Goal: Task Accomplishment & Management: Manage account settings

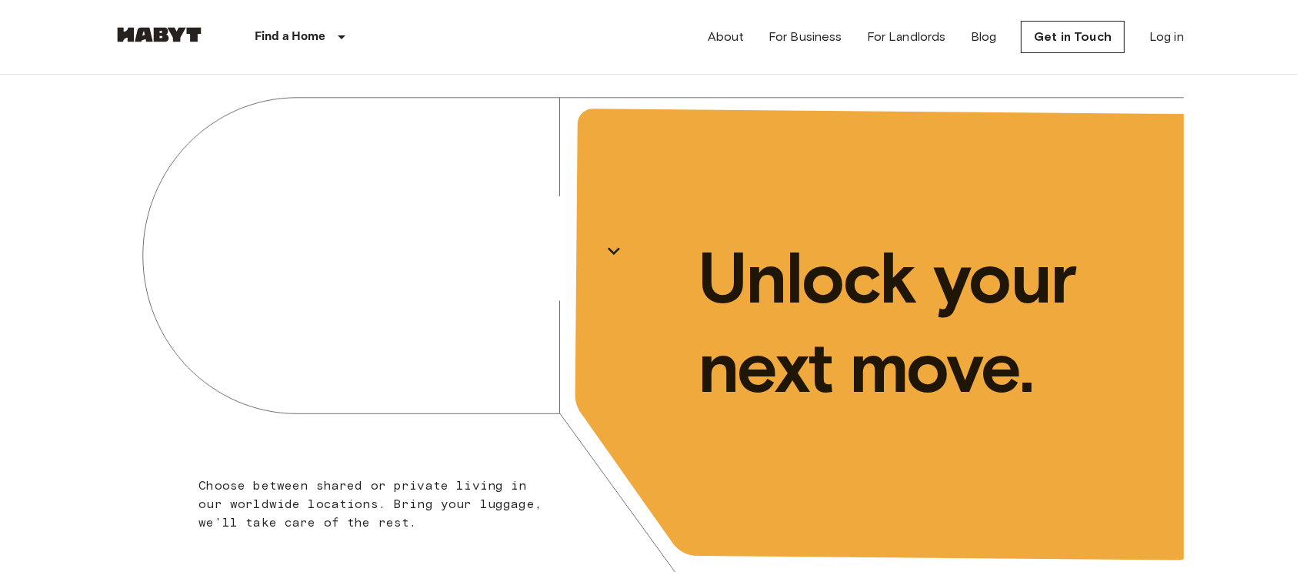
click at [1178, 40] on link "Log in" at bounding box center [1167, 37] width 35 height 18
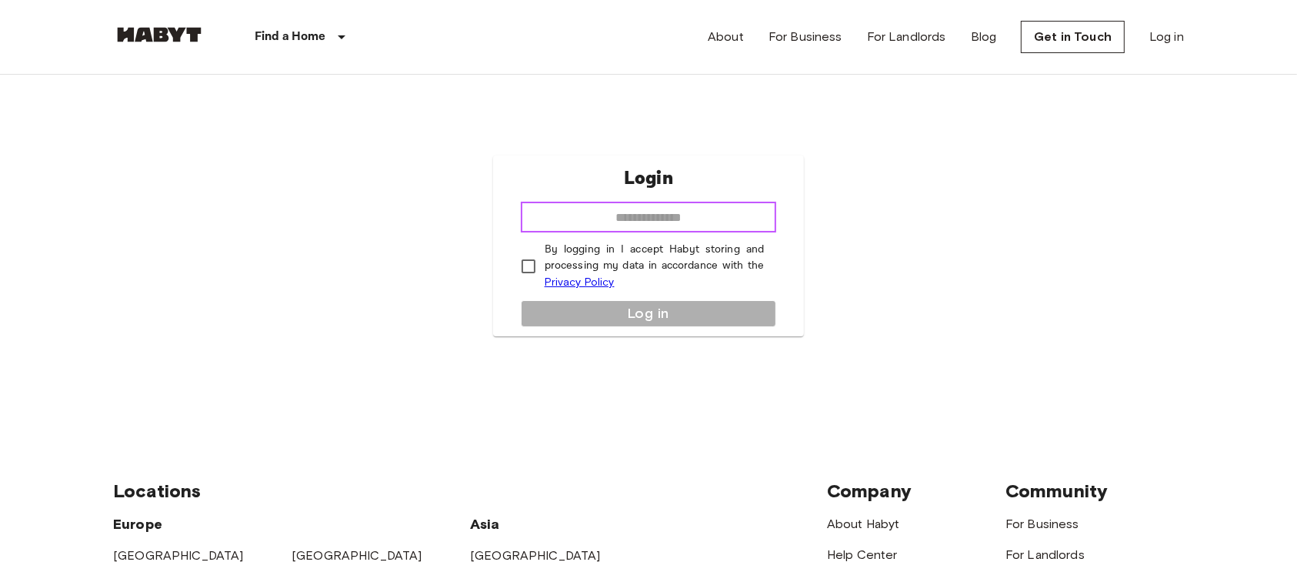
click at [675, 216] on input "email" at bounding box center [649, 217] width 256 height 31
type input "**********"
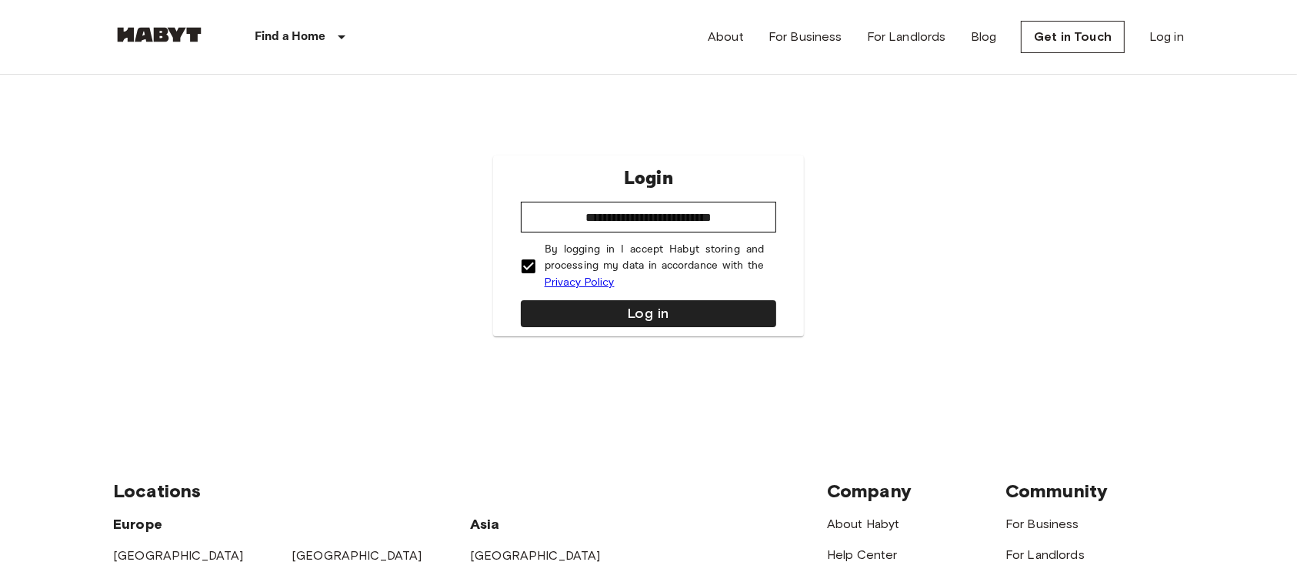
click at [596, 302] on button "Log in" at bounding box center [649, 313] width 256 height 27
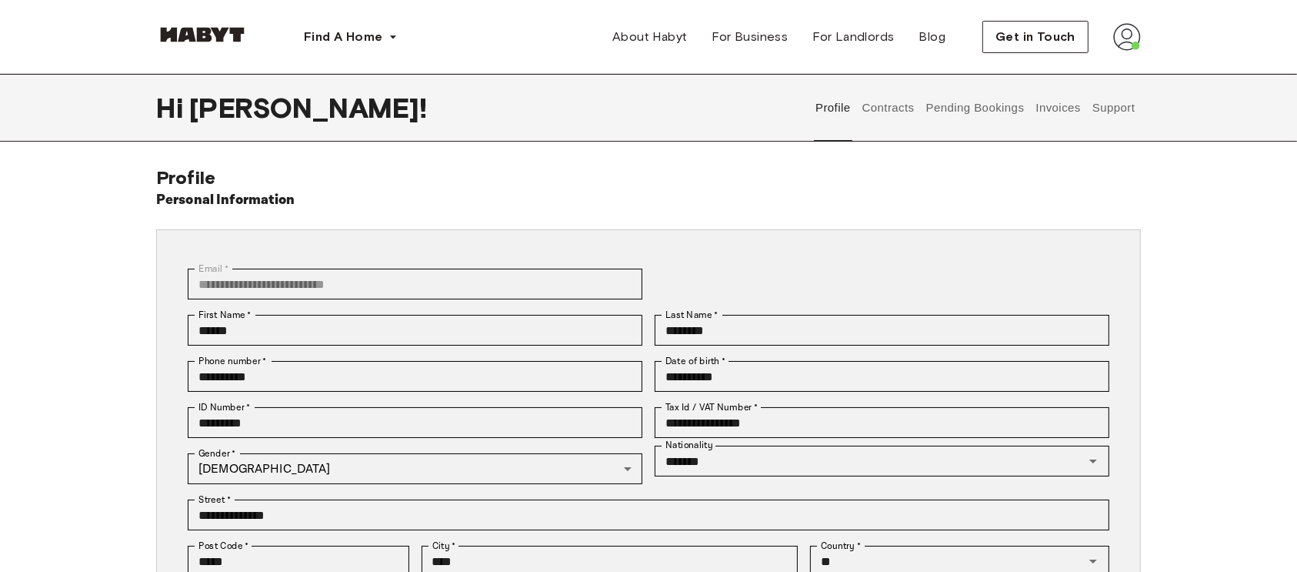
click at [902, 108] on button "Contracts" at bounding box center [888, 108] width 56 height 68
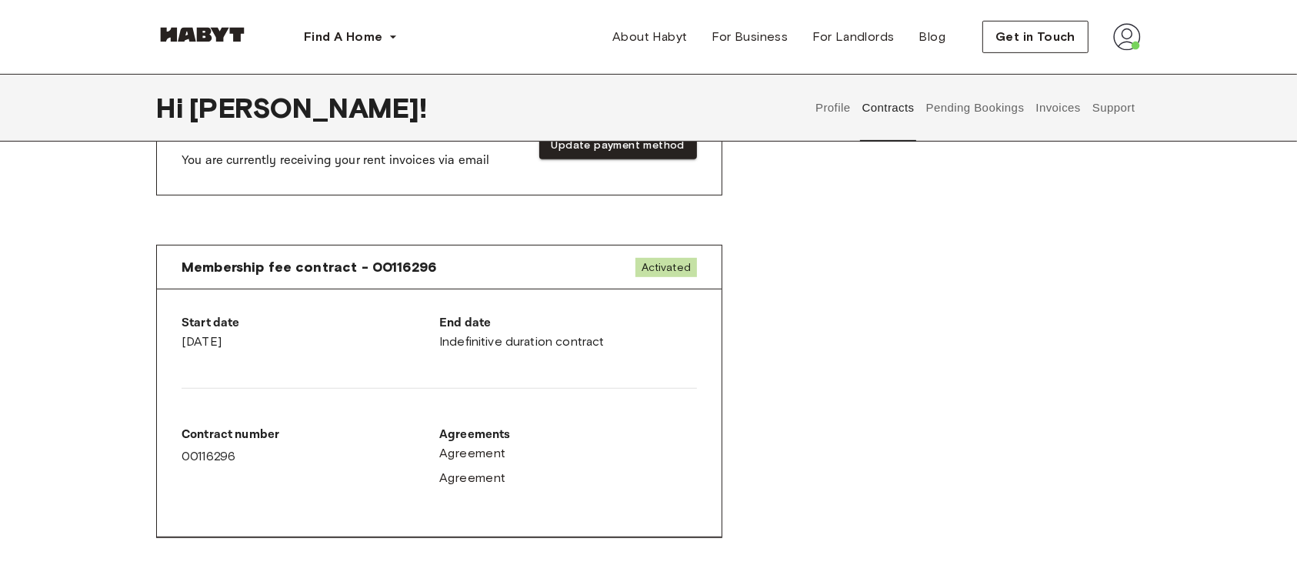
scroll to position [757, 0]
click at [1059, 107] on button "Invoices" at bounding box center [1058, 108] width 48 height 68
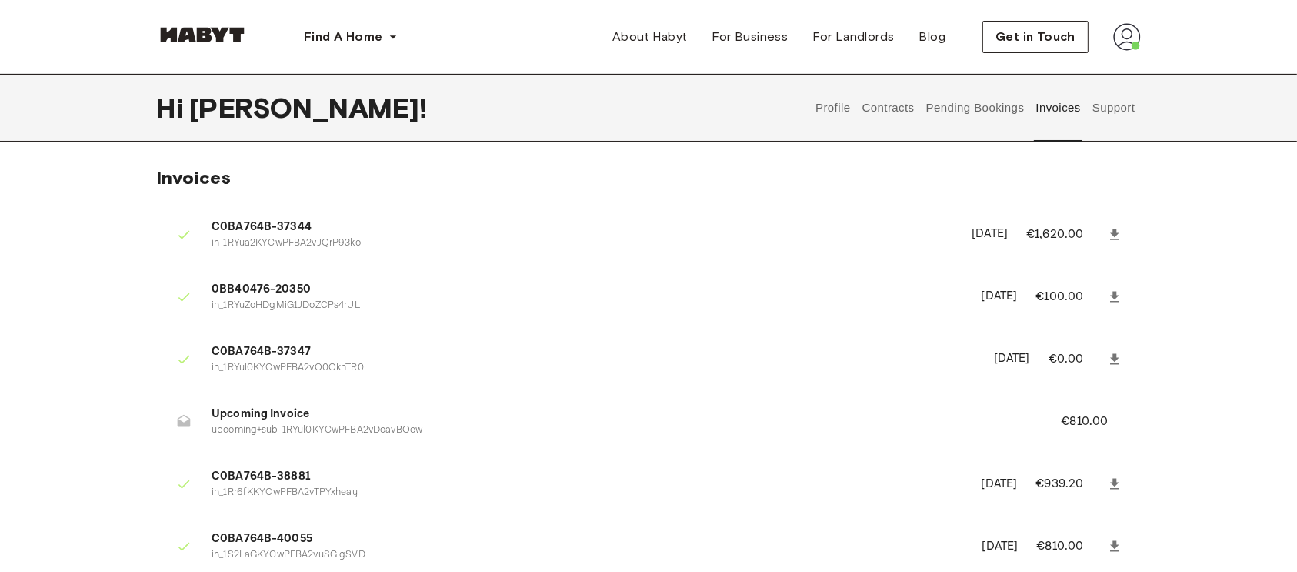
click at [831, 109] on button "Profile" at bounding box center [833, 108] width 39 height 68
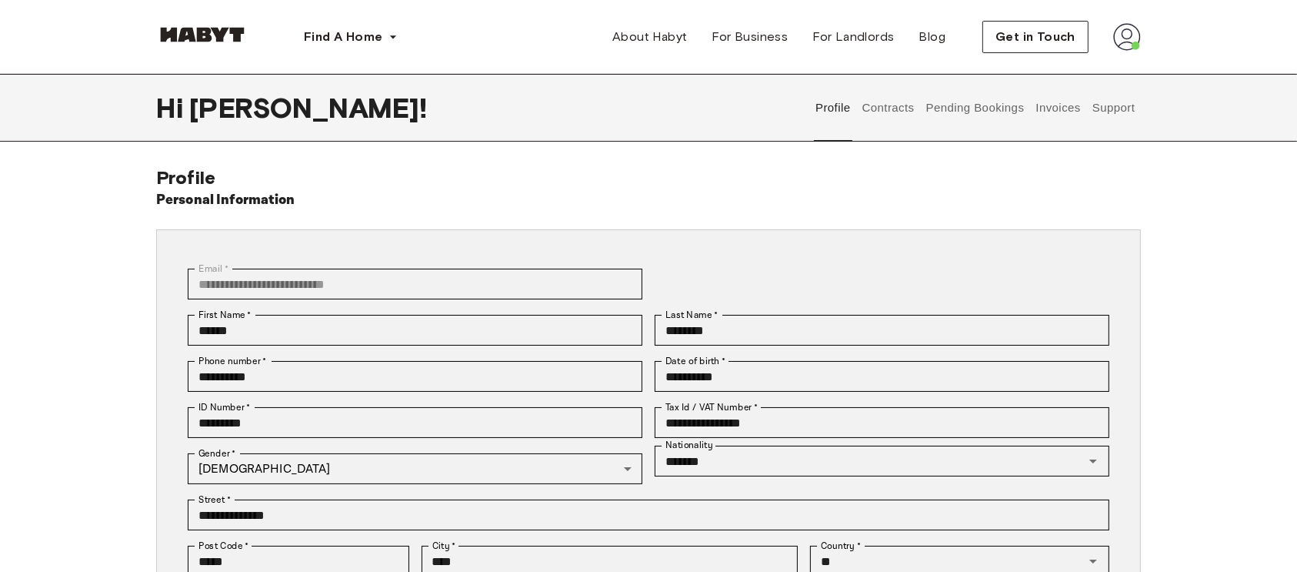
click at [880, 111] on button "Contracts" at bounding box center [888, 108] width 56 height 68
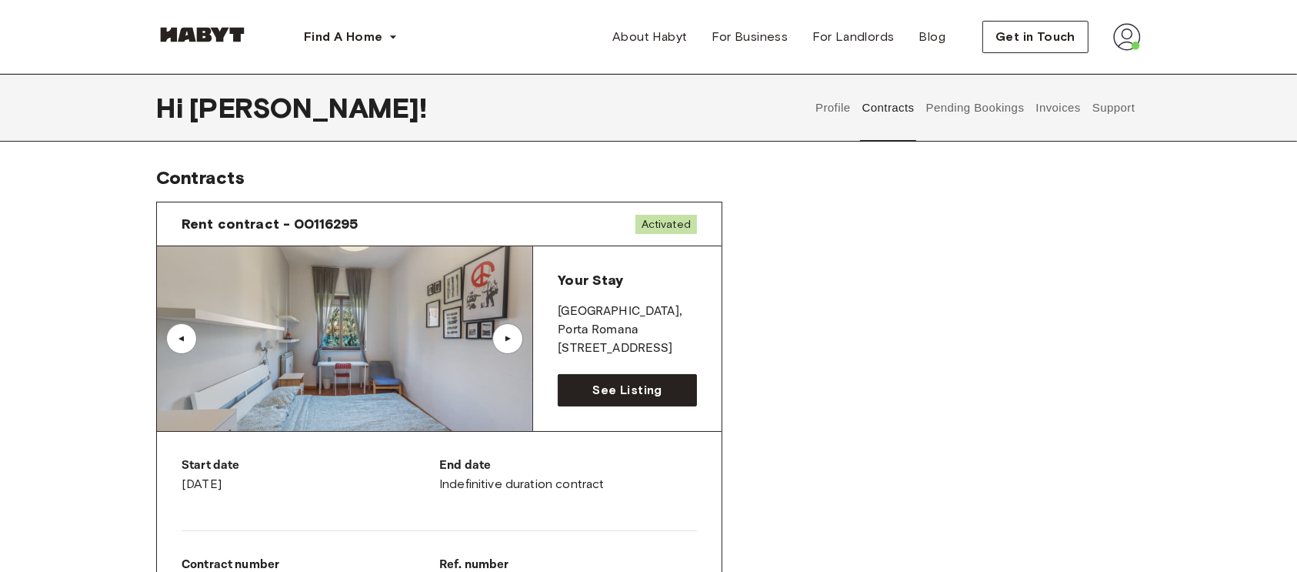
click at [1049, 109] on button "Invoices" at bounding box center [1058, 108] width 48 height 68
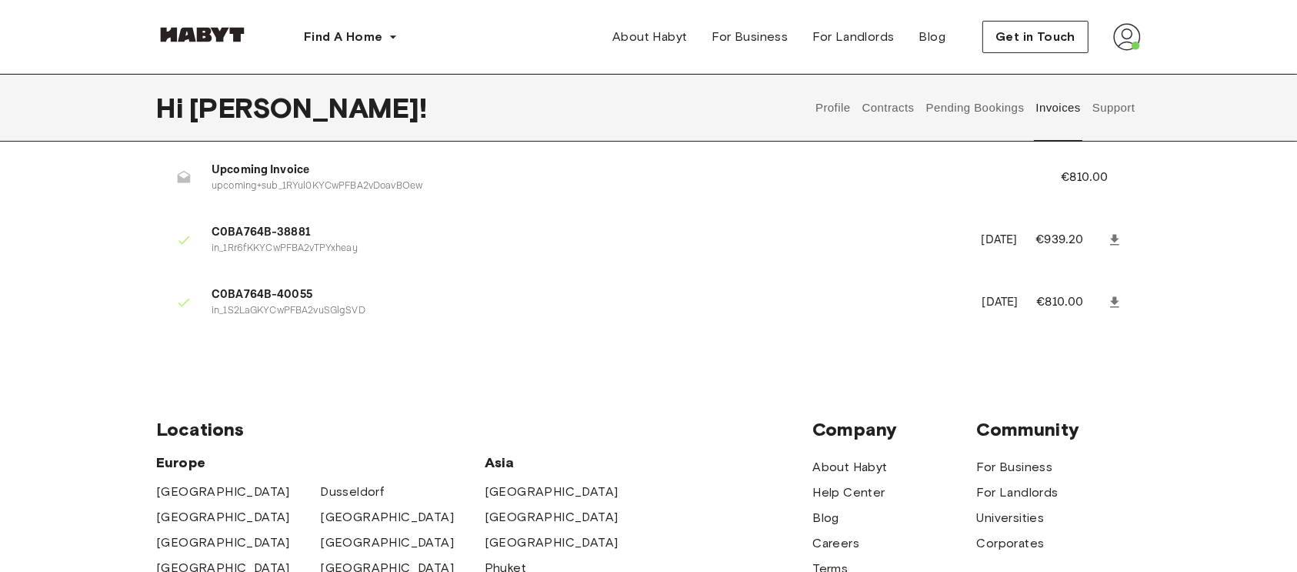
scroll to position [245, 0]
click at [1117, 299] on icon at bounding box center [1114, 300] width 9 height 11
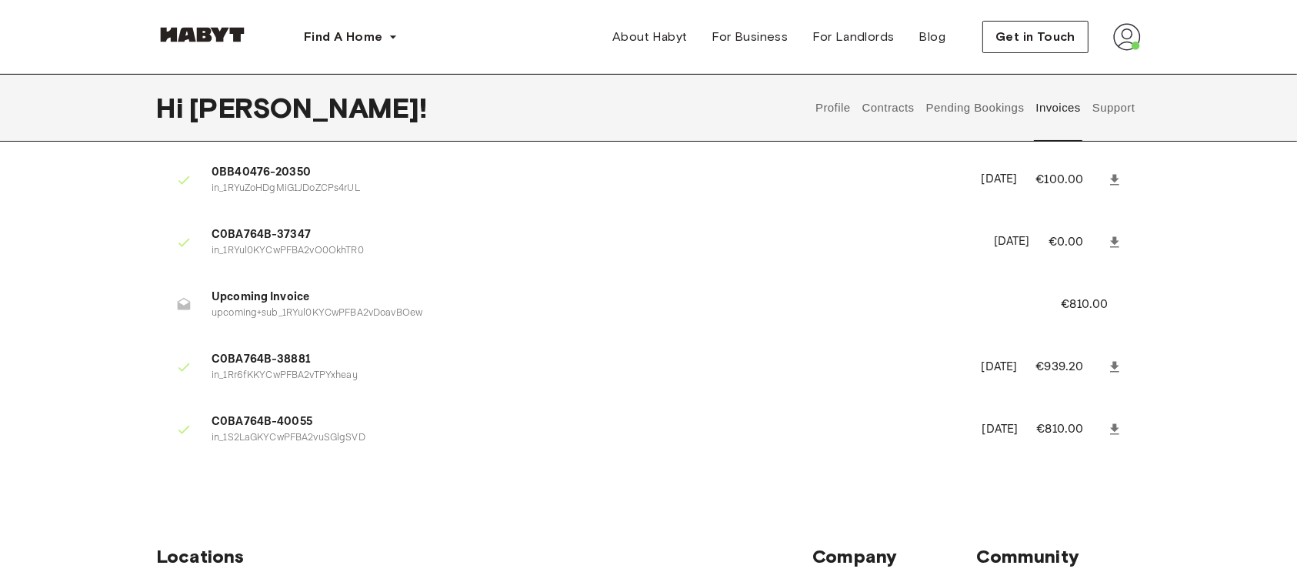
scroll to position [74, 0]
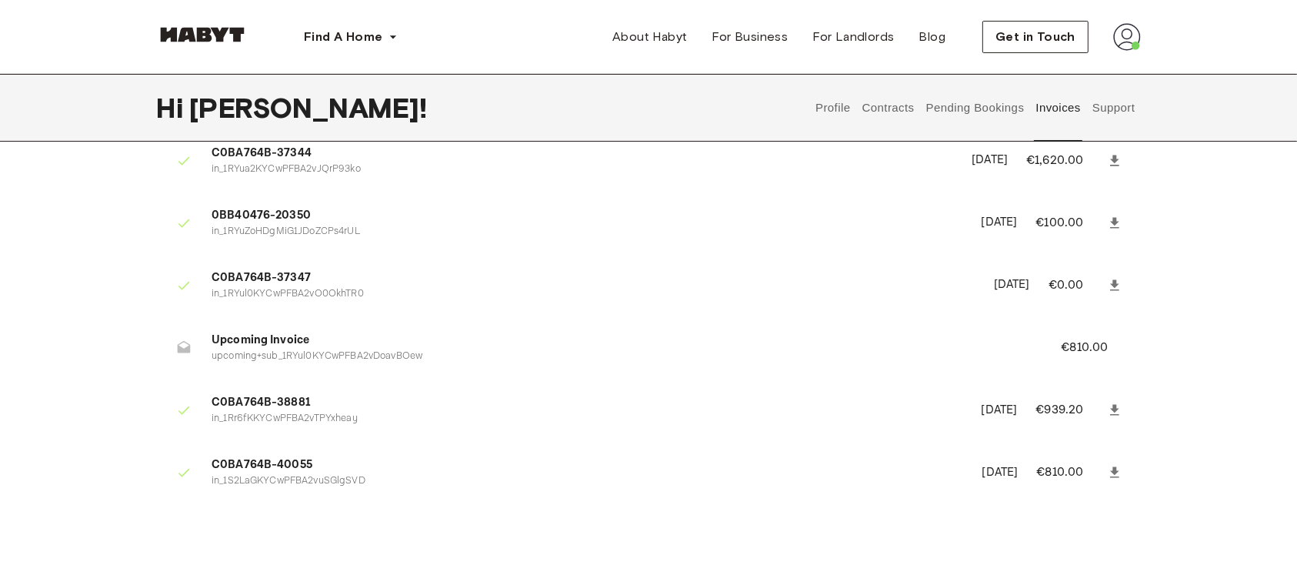
click at [895, 106] on button "Contracts" at bounding box center [888, 108] width 56 height 68
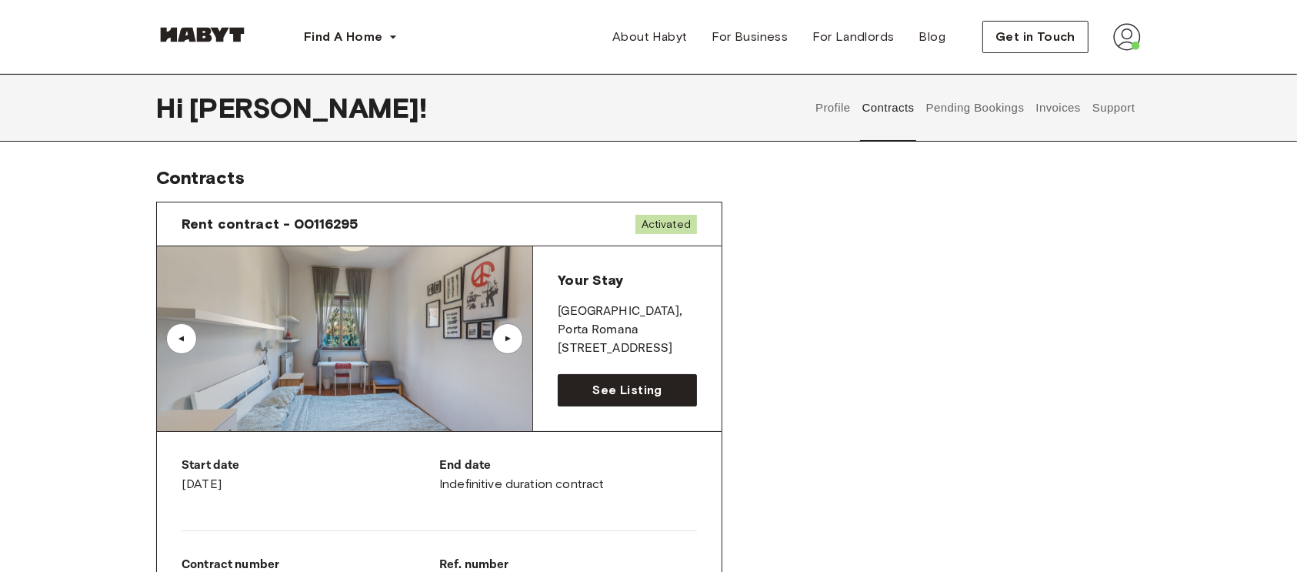
click at [1058, 108] on button "Invoices" at bounding box center [1058, 108] width 48 height 68
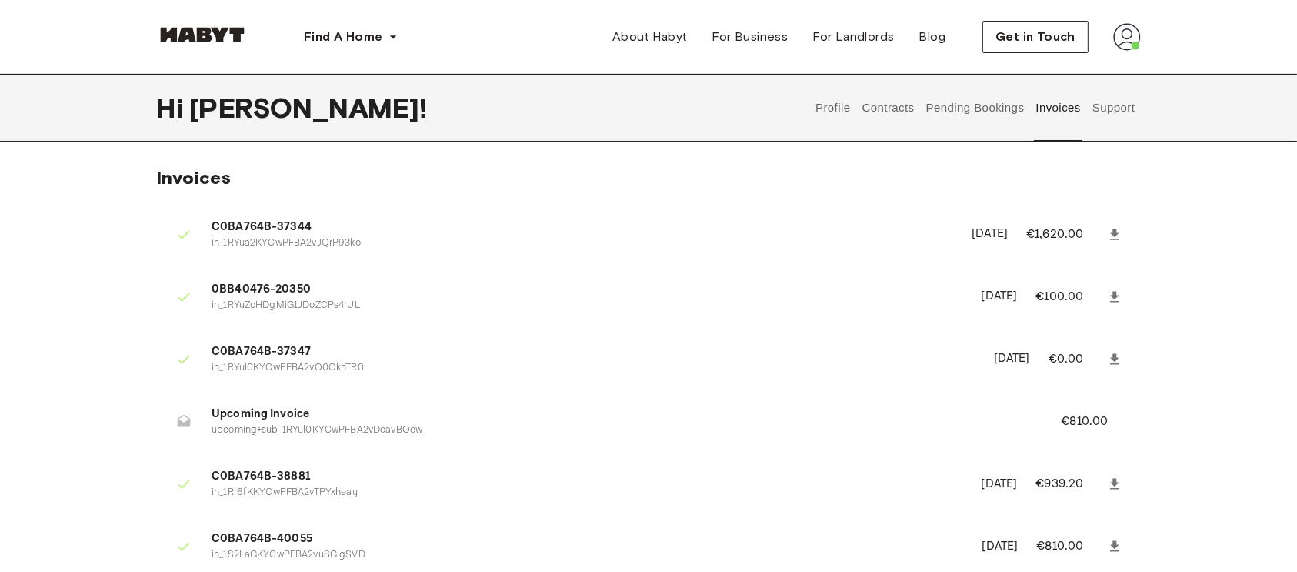
click at [287, 349] on span "C0BA764B-37347" at bounding box center [594, 352] width 764 height 18
click at [1116, 359] on icon at bounding box center [1114, 358] width 9 height 11
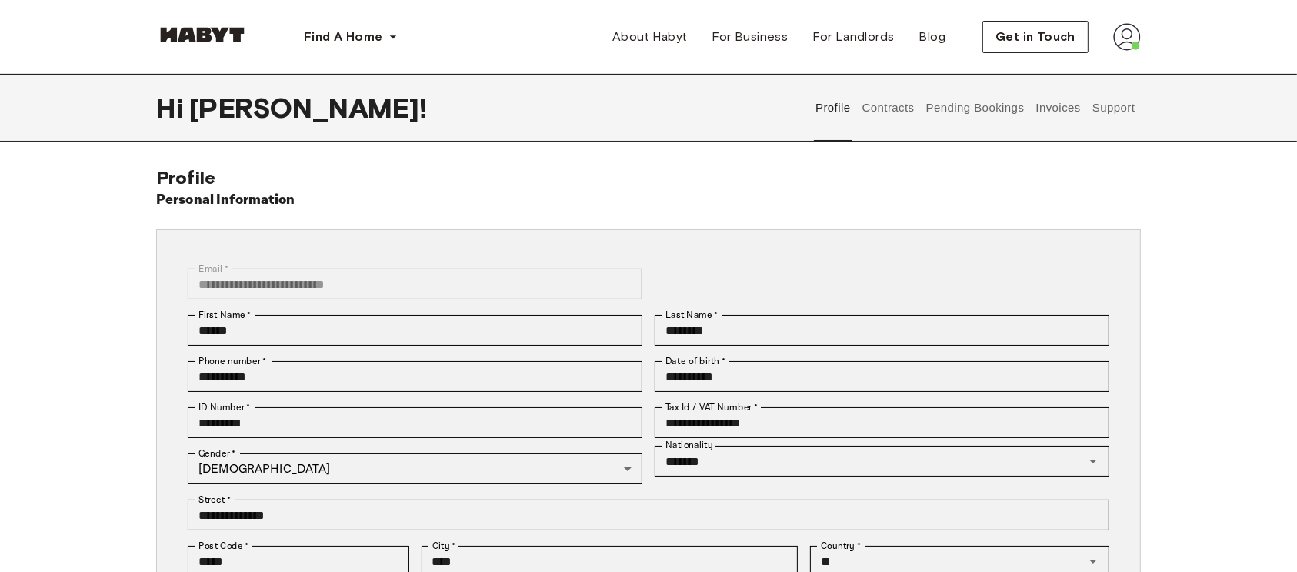
click at [1130, 23] on img at bounding box center [1128, 37] width 28 height 28
click at [1071, 85] on div "Profile Log out" at bounding box center [1095, 88] width 92 height 74
click at [1127, 47] on img at bounding box center [1128, 37] width 28 height 28
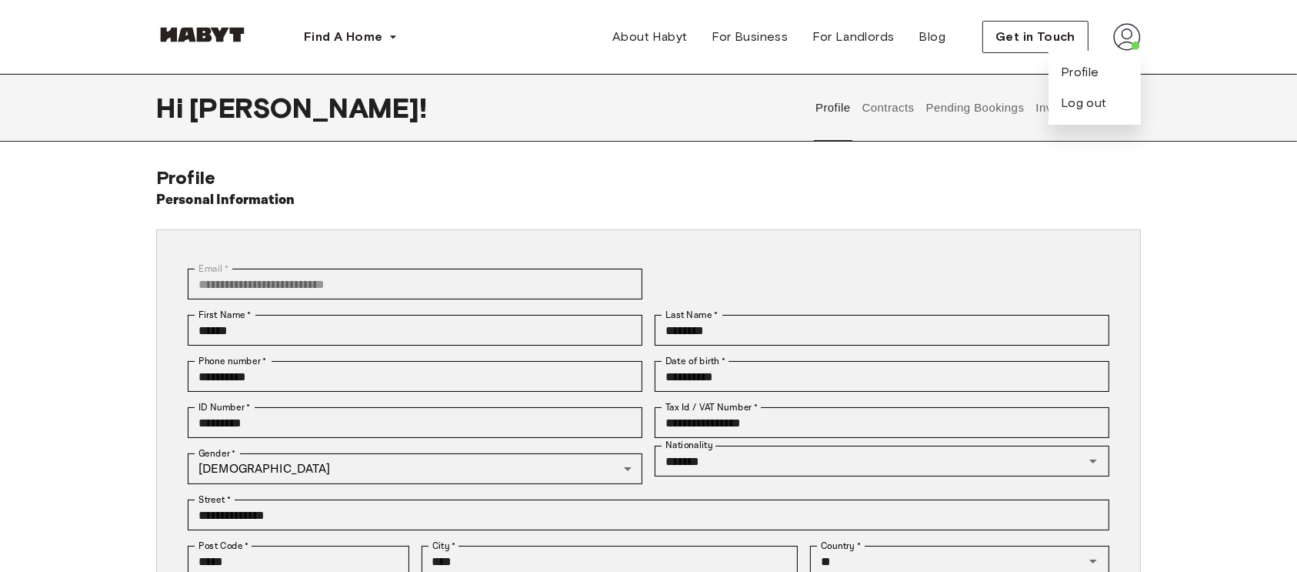
click at [1067, 88] on div "Profile Log out" at bounding box center [1095, 88] width 92 height 74
click at [1137, 29] on img at bounding box center [1128, 37] width 28 height 28
click at [1074, 73] on span "Profile" at bounding box center [1080, 72] width 38 height 18
click at [889, 108] on button "Contracts" at bounding box center [888, 108] width 56 height 68
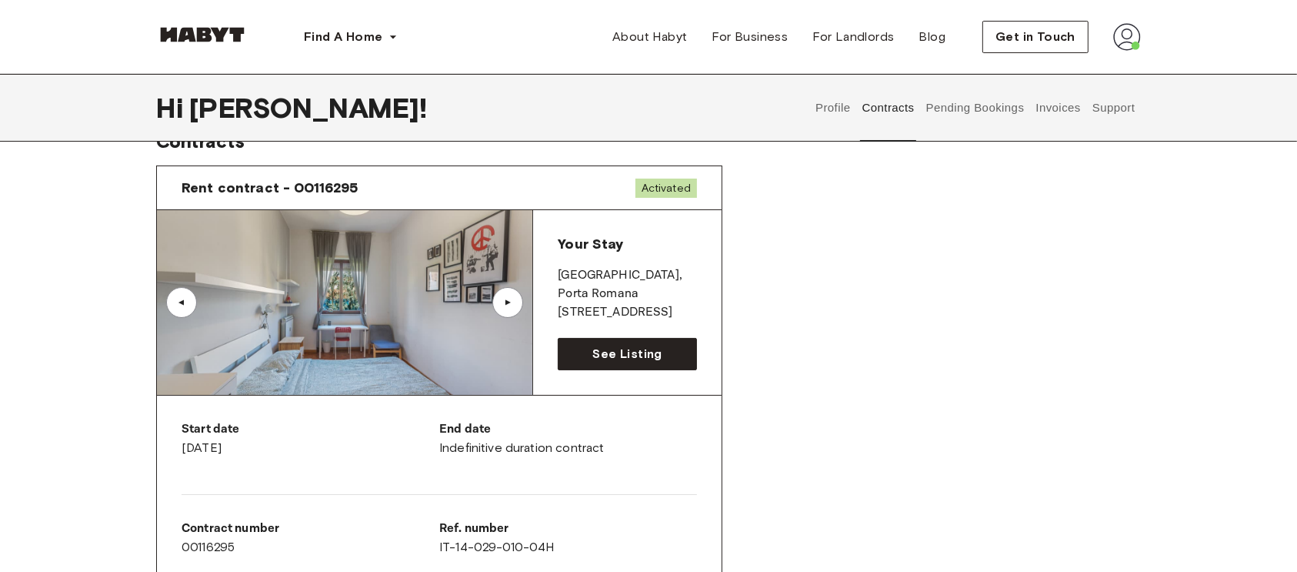
scroll to position [35, 0]
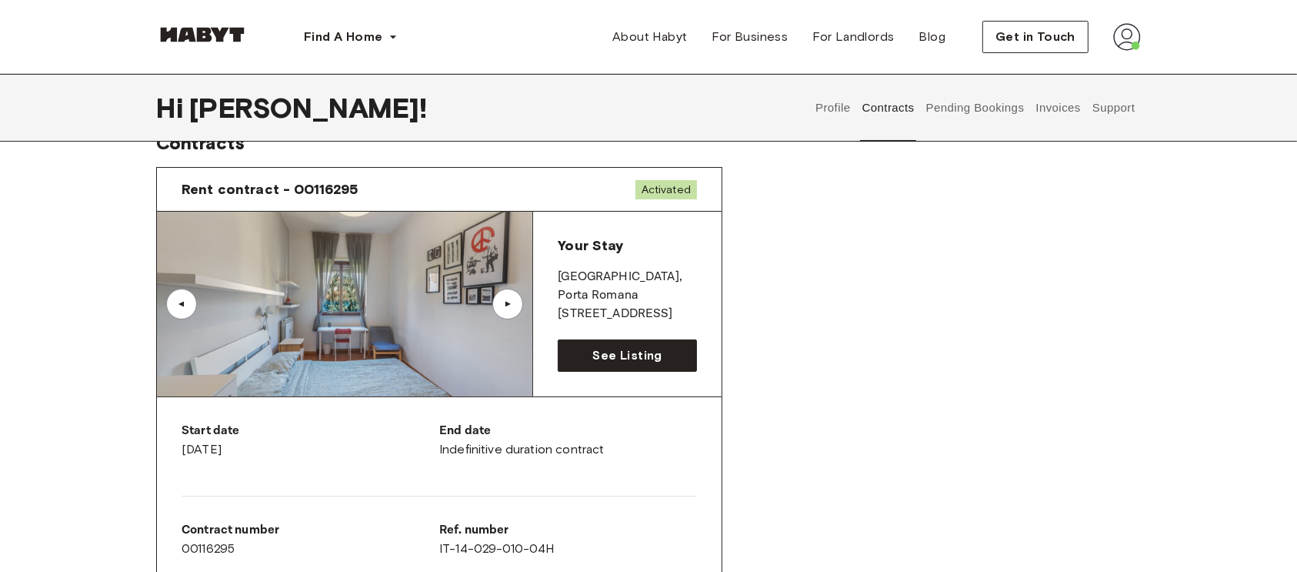
click at [247, 187] on span "Rent contract - 00116295" at bounding box center [270, 189] width 177 height 18
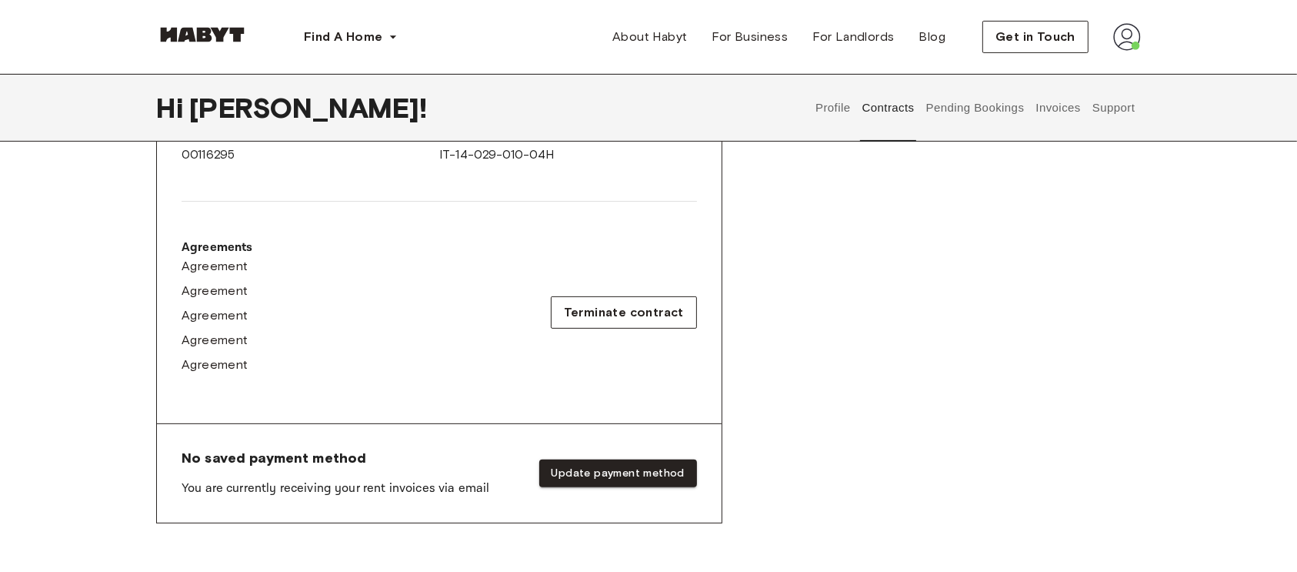
scroll to position [399, 0]
